Goal: Information Seeking & Learning: Compare options

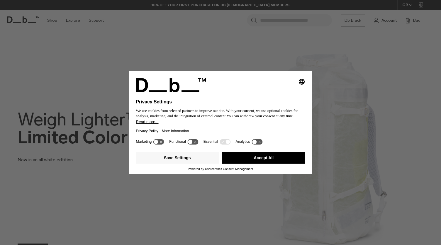
click at [247, 158] on button "Accept All" at bounding box center [263, 158] width 83 height 12
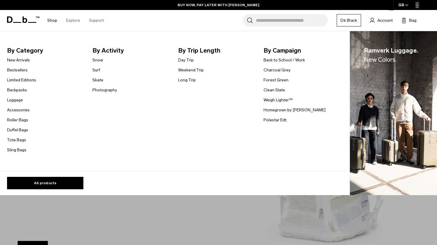
click at [381, 58] on span "New Colors." at bounding box center [380, 59] width 33 height 7
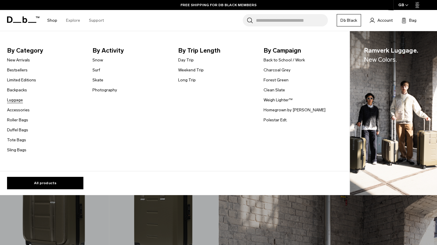
click at [18, 101] on link "Luggage" at bounding box center [15, 100] width 16 height 6
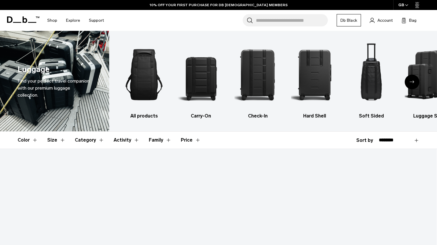
click at [210, 65] on img "2 / 6" at bounding box center [201, 75] width 46 height 70
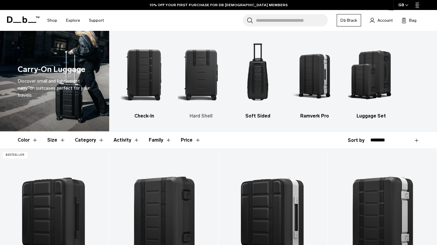
click at [198, 64] on img "2 / 5" at bounding box center [201, 75] width 46 height 70
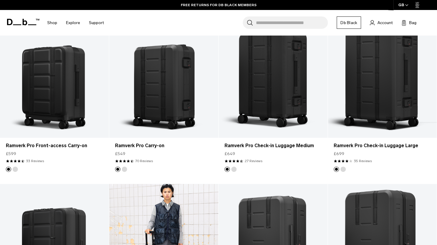
scroll to position [123, 0]
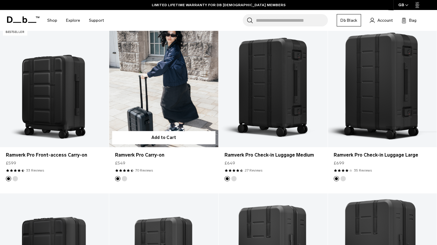
click at [137, 95] on link "Ramverk Pro Carry-on" at bounding box center [163, 86] width 109 height 121
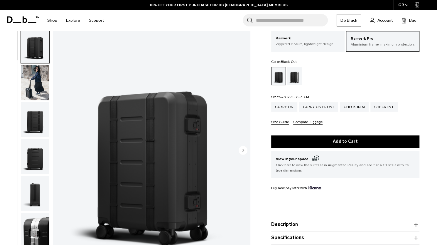
click at [29, 84] on img "button" at bounding box center [35, 82] width 28 height 35
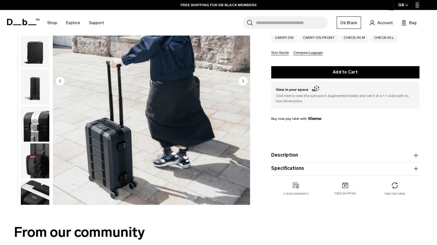
scroll to position [130, 0]
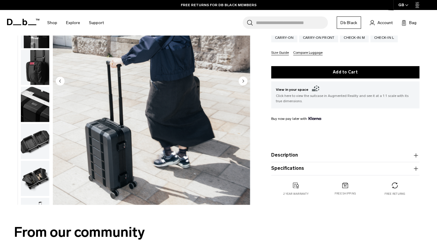
drag, startPoint x: 34, startPoint y: 169, endPoint x: 36, endPoint y: 145, distance: 23.9
click at [36, 145] on img "button" at bounding box center [35, 141] width 28 height 35
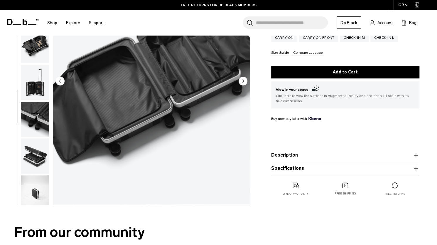
scroll to position [270, 0]
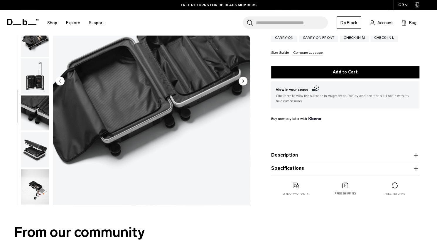
click at [35, 85] on img "button" at bounding box center [35, 75] width 28 height 35
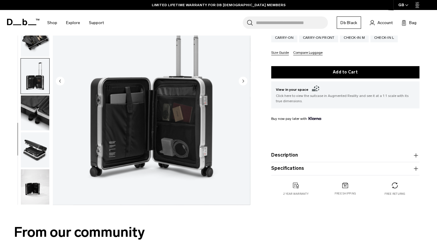
click at [37, 103] on img "button" at bounding box center [35, 112] width 28 height 35
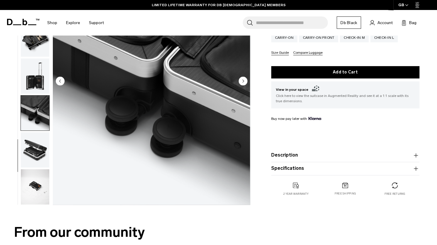
click at [39, 150] on img "button" at bounding box center [35, 149] width 28 height 35
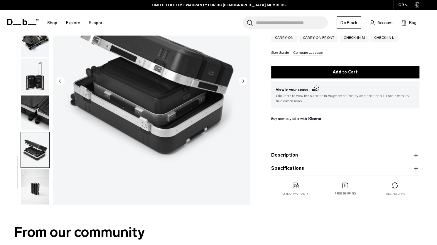
scroll to position [141, 0]
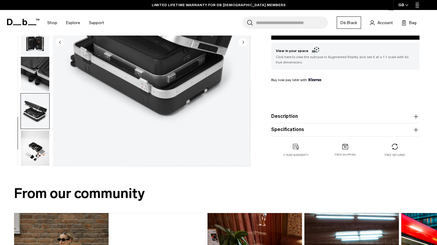
click at [39, 150] on img "button" at bounding box center [35, 147] width 28 height 35
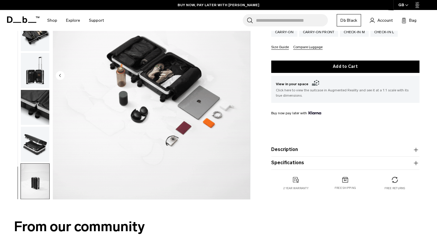
scroll to position [100, 0]
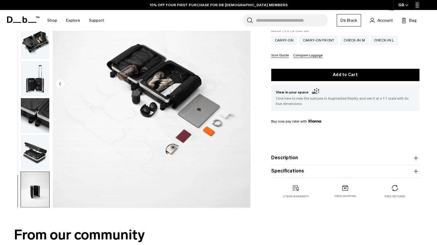
click at [309, 155] on button "Description" at bounding box center [345, 157] width 148 height 7
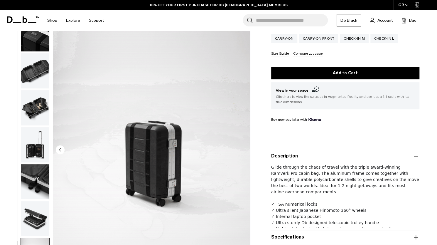
scroll to position [148, 0]
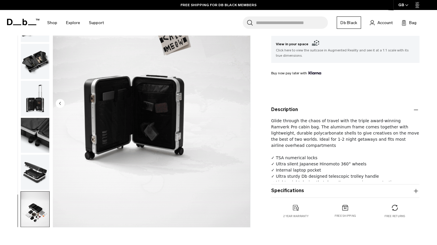
click at [40, 68] on img "button" at bounding box center [35, 61] width 28 height 35
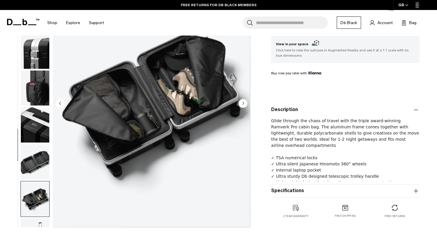
click at [42, 56] on img "button" at bounding box center [35, 50] width 28 height 35
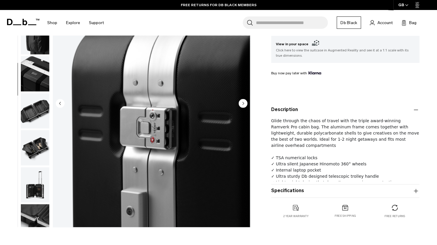
scroll to position [185, 0]
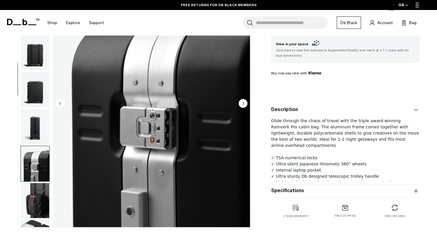
click at [35, 90] on img "button" at bounding box center [35, 89] width 28 height 35
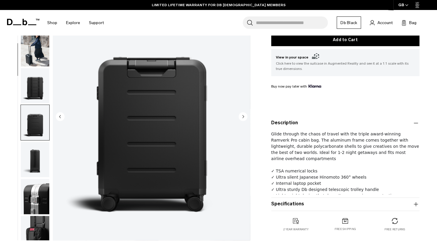
scroll to position [135, 0]
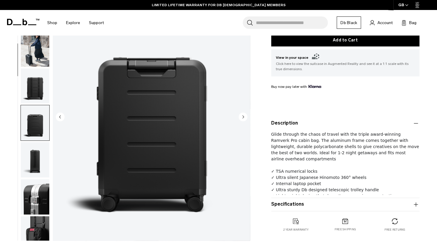
click at [38, 83] on img "button" at bounding box center [35, 85] width 28 height 35
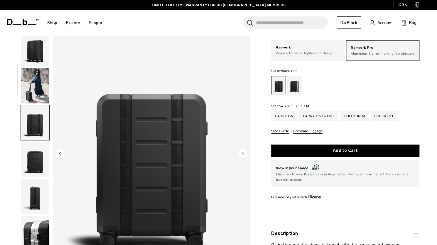
scroll to position [0, 0]
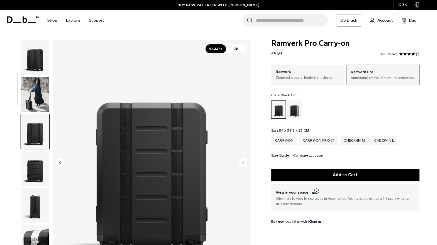
click at [34, 65] on img "button" at bounding box center [35, 57] width 28 height 35
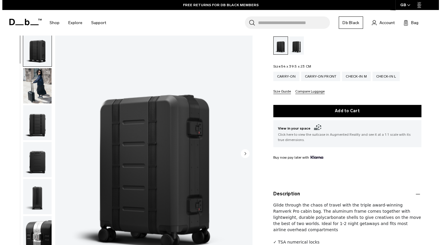
scroll to position [76, 0]
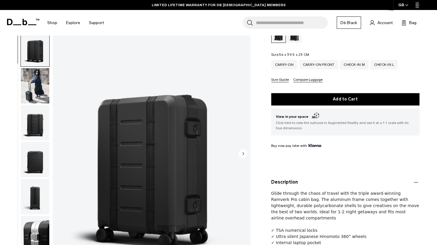
click at [302, 80] on button "Compare Luggage" at bounding box center [307, 80] width 29 height 4
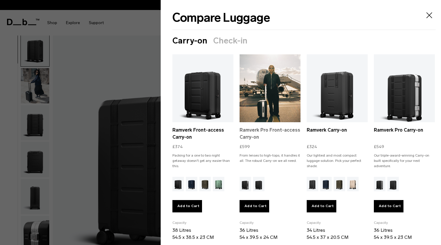
click at [263, 131] on link "Ramverk Pro Front-access Carry-on" at bounding box center [270, 133] width 61 height 14
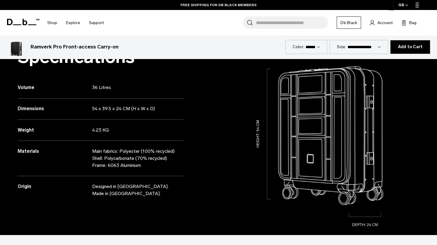
scroll to position [525, 0]
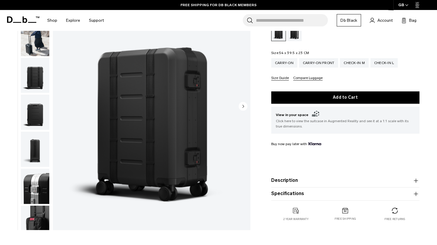
scroll to position [74, 0]
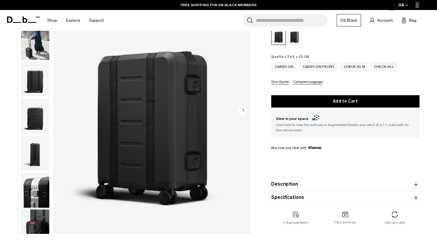
click at [292, 40] on div "Silver" at bounding box center [294, 36] width 15 height 18
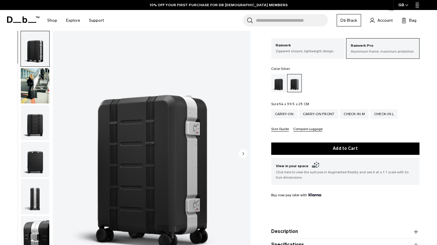
scroll to position [26, 0]
click at [283, 82] on div "Black Out" at bounding box center [278, 83] width 15 height 18
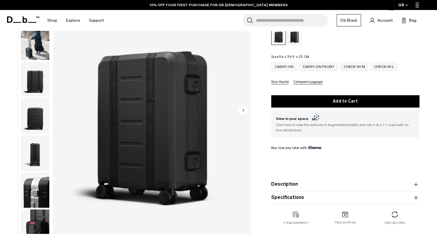
scroll to position [74, 0]
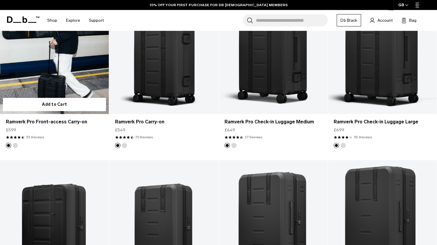
scroll to position [119, 0]
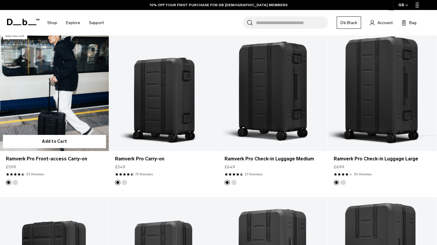
click at [82, 116] on link "Ramverk Pro Front-access Carry-on" at bounding box center [54, 90] width 109 height 121
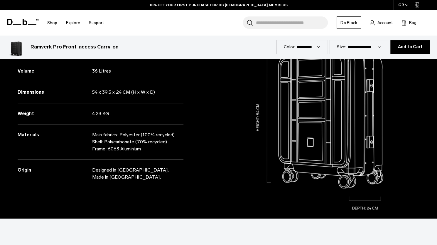
scroll to position [540, 0]
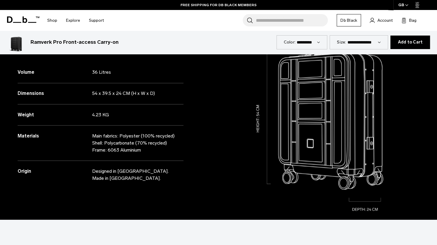
drag, startPoint x: 268, startPoint y: 177, endPoint x: 235, endPoint y: 191, distance: 35.8
click at [235, 191] on img at bounding box center [328, 112] width 216 height 216
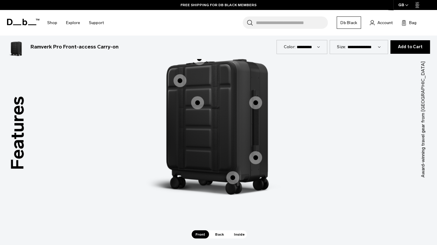
scroll to position [778, 0]
click at [201, 103] on span "1 / 3" at bounding box center [197, 102] width 13 height 13
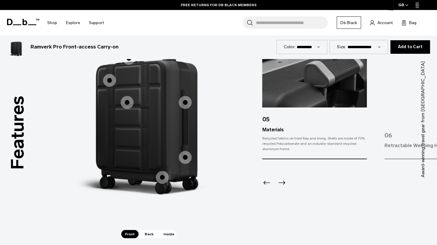
click at [261, 185] on img "2 / 3" at bounding box center [329, 110] width 176 height 220
click at [265, 180] on icon "Previous slide" at bounding box center [266, 182] width 9 height 9
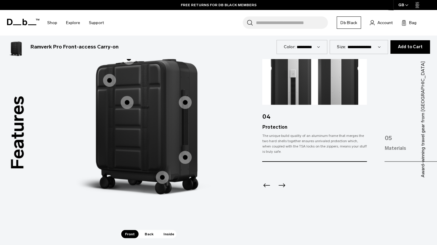
click at [265, 181] on icon "Previous slide" at bounding box center [266, 185] width 9 height 9
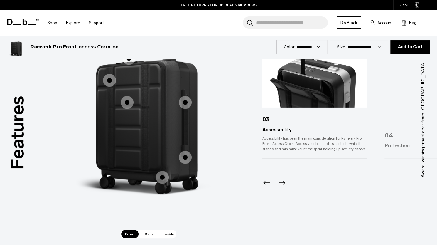
click at [265, 180] on icon "Previous slide" at bounding box center [266, 182] width 9 height 9
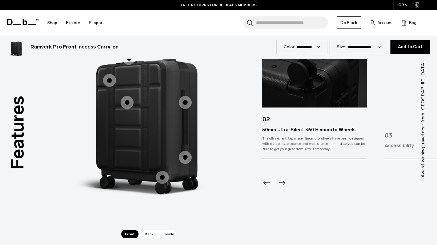
click at [265, 180] on icon "Previous slide" at bounding box center [266, 182] width 9 height 9
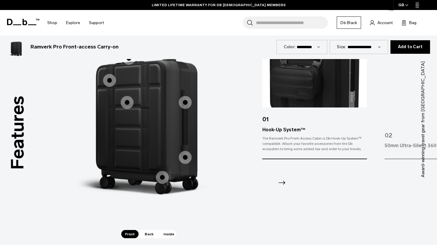
click at [284, 181] on icon "Next slide" at bounding box center [282, 183] width 7 height 4
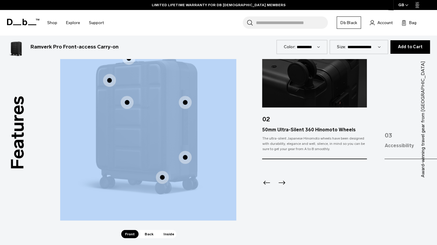
click at [284, 181] on icon "Next slide" at bounding box center [282, 183] width 7 height 4
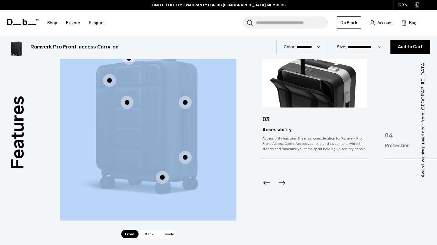
click at [284, 181] on icon "Next slide" at bounding box center [282, 183] width 7 height 4
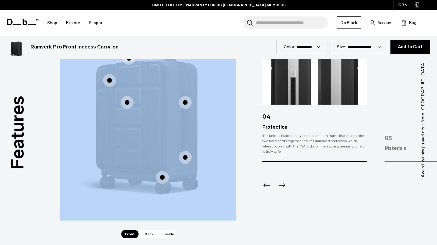
click at [284, 181] on icon "Next slide" at bounding box center [281, 185] width 9 height 9
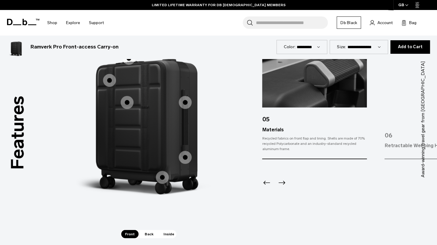
click at [284, 181] on icon "Next slide" at bounding box center [282, 183] width 7 height 4
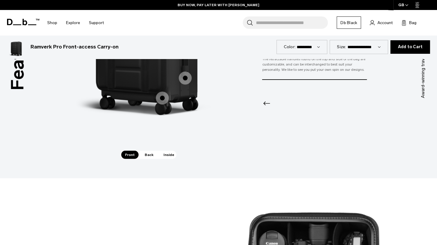
scroll to position [859, 0]
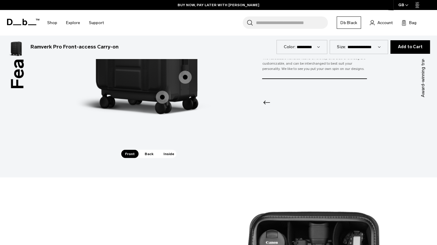
click at [171, 153] on span "Inside" at bounding box center [169, 154] width 18 height 8
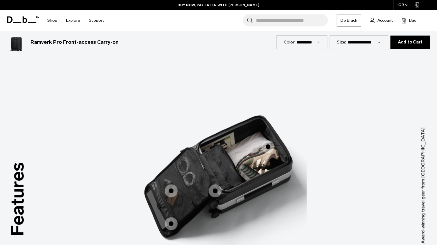
scroll to position [794, 0]
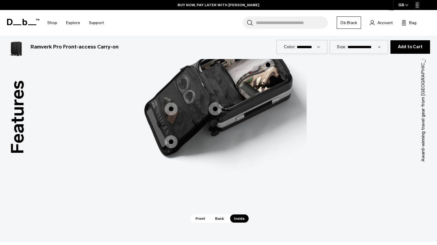
click at [216, 217] on span "Back" at bounding box center [219, 218] width 16 height 8
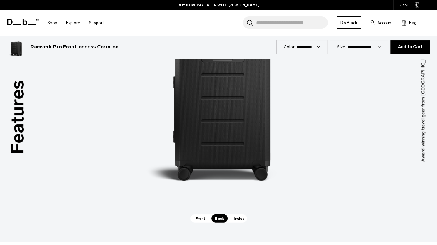
click at [204, 217] on span "Front" at bounding box center [200, 218] width 17 height 8
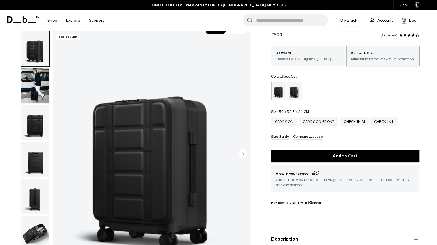
scroll to position [0, 0]
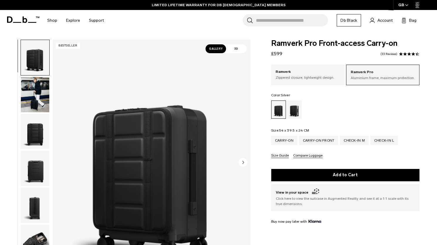
click at [295, 111] on div "Silver" at bounding box center [294, 109] width 15 height 18
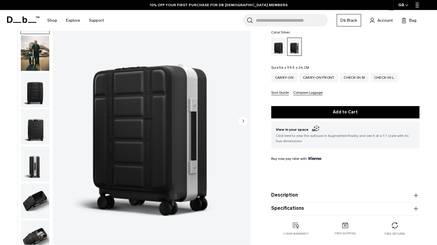
scroll to position [63, 0]
click at [31, 62] on img "button" at bounding box center [35, 52] width 28 height 35
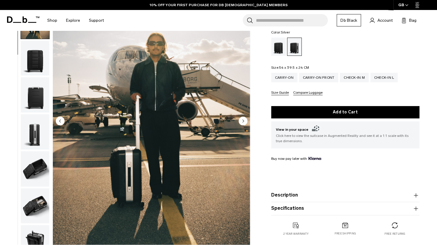
scroll to position [37, 0]
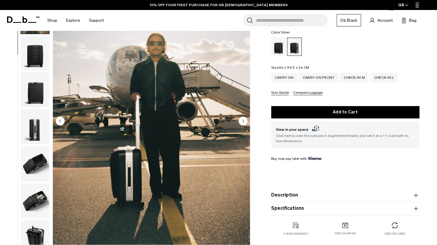
click at [62, 119] on circle "Previous slide" at bounding box center [60, 120] width 9 height 9
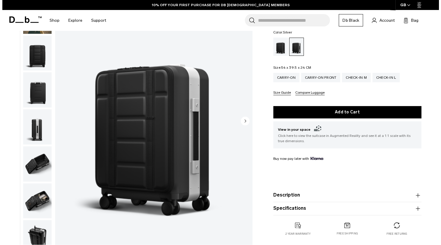
scroll to position [0, 0]
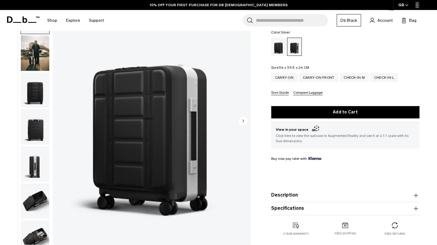
click at [62, 119] on img "1 / 10" at bounding box center [151, 121] width 197 height 246
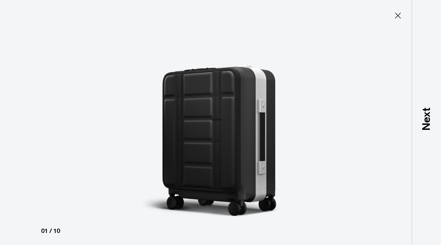
type button "Close"
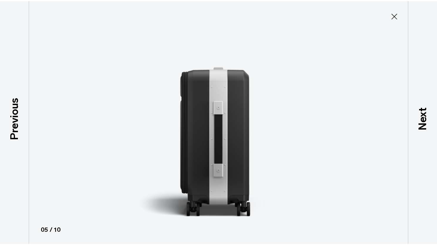
scroll to position [119, 0]
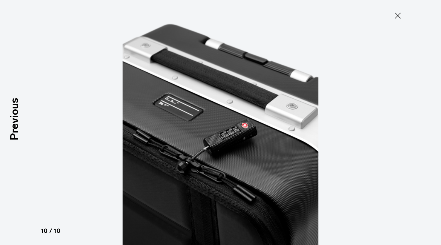
click at [397, 10] on button "Close" at bounding box center [397, 15] width 19 height 12
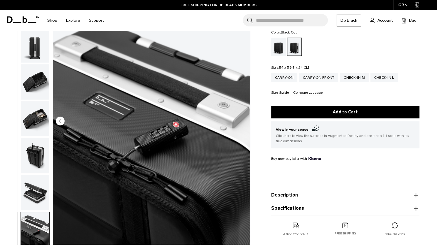
click at [281, 48] on div "Black Out" at bounding box center [278, 47] width 15 height 18
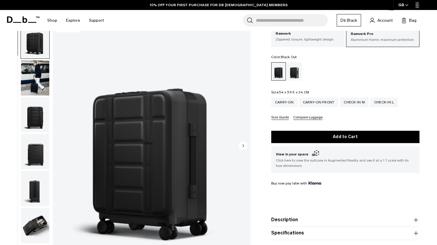
click at [37, 86] on img "button" at bounding box center [35, 77] width 28 height 35
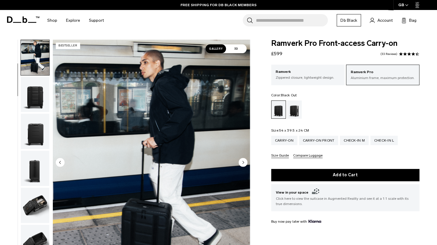
click at [237, 50] on span "3D" at bounding box center [236, 48] width 21 height 9
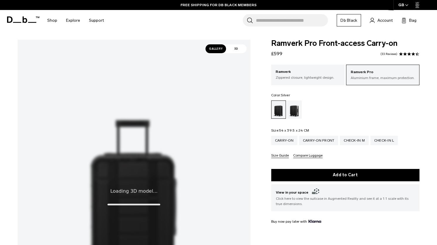
click at [290, 112] on div "Silver" at bounding box center [294, 109] width 15 height 18
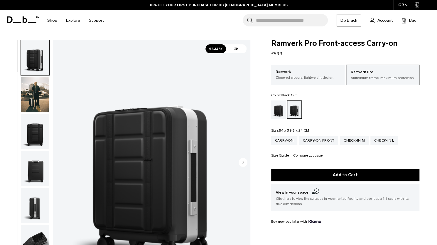
click at [278, 116] on div "Black Out" at bounding box center [278, 109] width 15 height 18
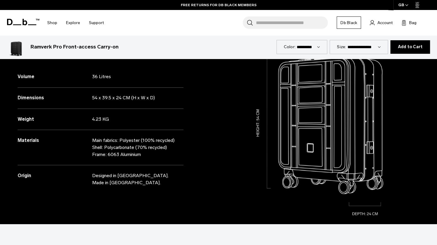
scroll to position [463, 0]
